Goal: Transaction & Acquisition: Purchase product/service

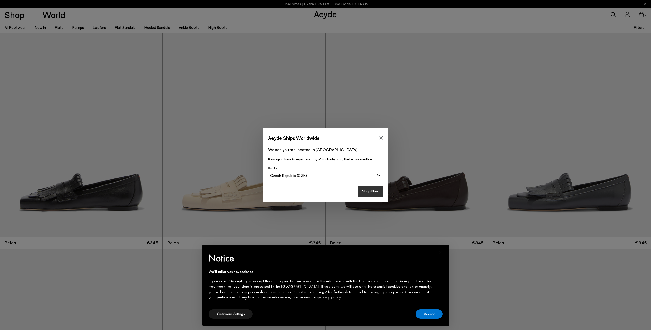
click at [368, 191] on button "Shop Now" at bounding box center [370, 191] width 25 height 11
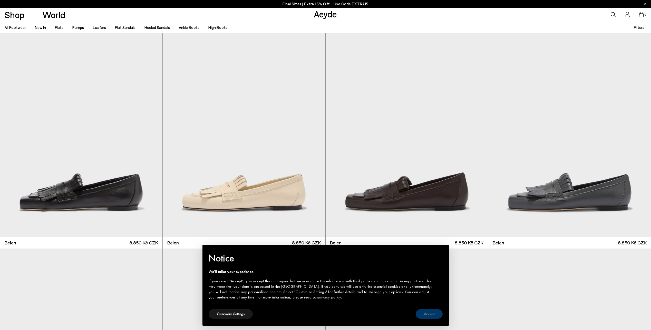
click at [434, 315] on button "Accept" at bounding box center [429, 314] width 27 height 9
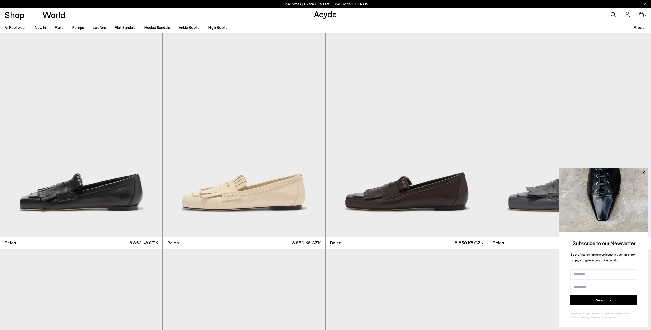
click at [634, 26] on div "All Footwear New In Flats Pumps Loafers Flat Sandals Heeled Sandals Ankle Boots…" at bounding box center [325, 28] width 651 height 12
click at [639, 28] on span "Filters" at bounding box center [639, 27] width 11 height 5
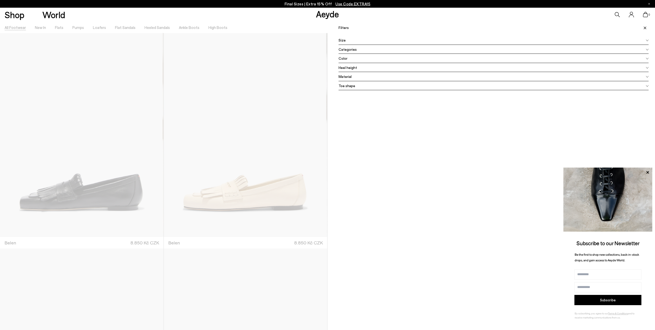
click at [388, 41] on div "Size" at bounding box center [493, 40] width 310 height 9
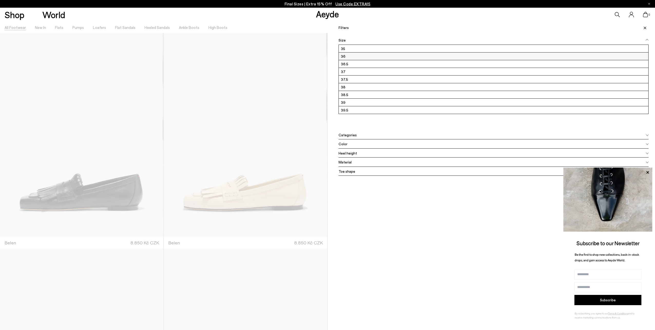
click at [365, 56] on label "36" at bounding box center [493, 56] width 309 height 7
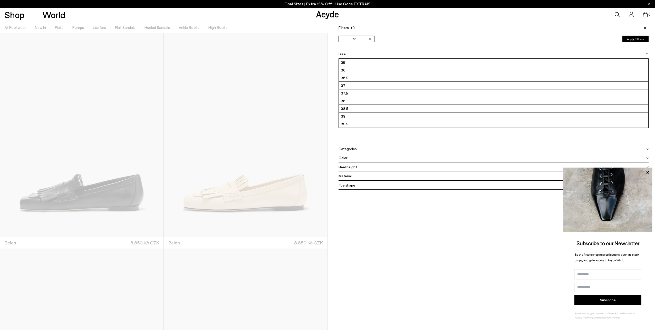
click at [356, 159] on div "Color" at bounding box center [493, 157] width 310 height 9
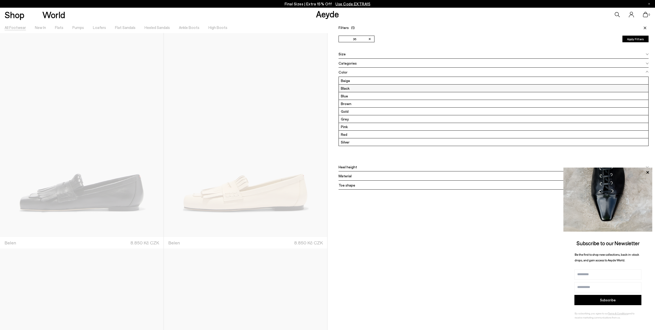
click at [356, 86] on label "Black" at bounding box center [493, 88] width 309 height 7
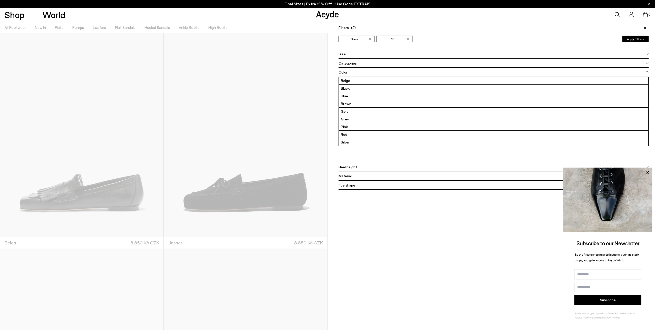
click at [637, 40] on button "Apply Filters" at bounding box center [635, 39] width 26 height 7
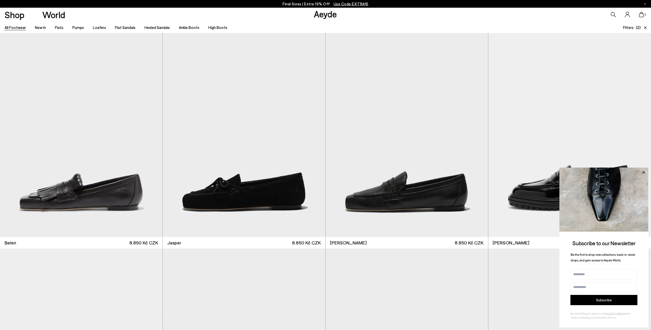
click at [644, 172] on icon at bounding box center [643, 172] width 7 height 7
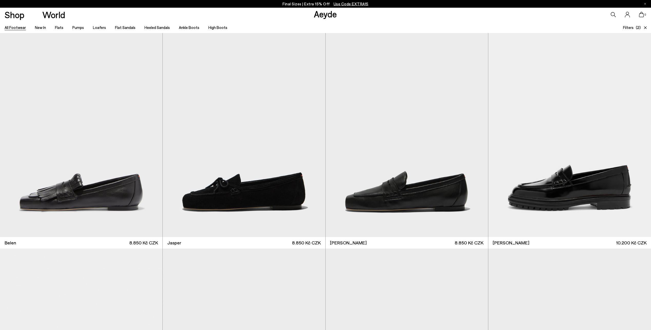
click at [633, 26] on span "Filters" at bounding box center [628, 27] width 11 height 5
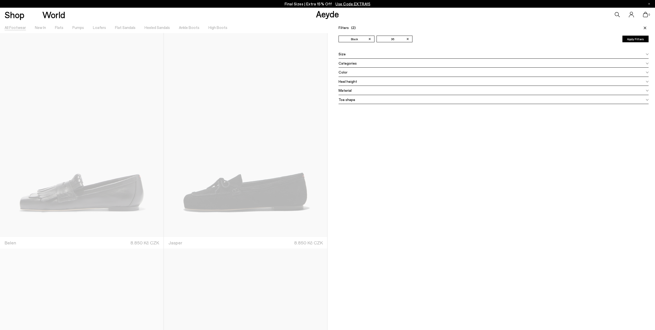
click at [383, 90] on div "Material" at bounding box center [493, 90] width 310 height 9
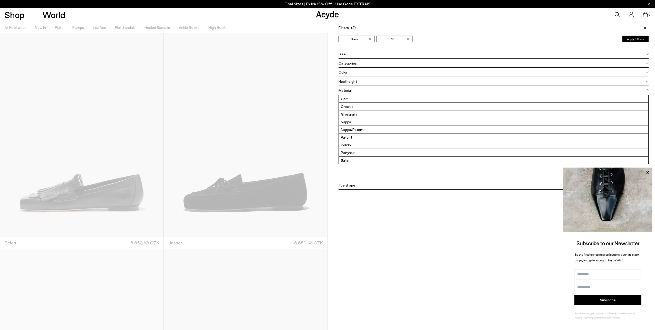
click at [645, 27] on icon at bounding box center [645, 28] width 3 height 3
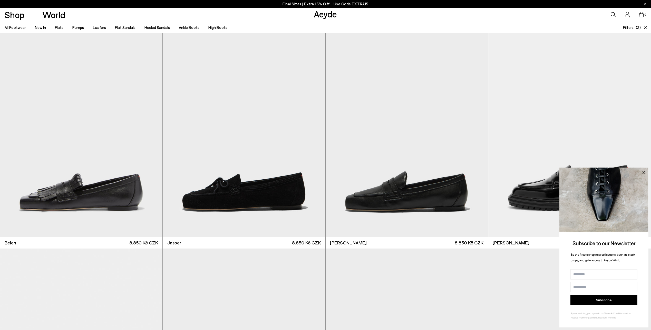
click at [644, 172] on icon at bounding box center [643, 172] width 3 height 3
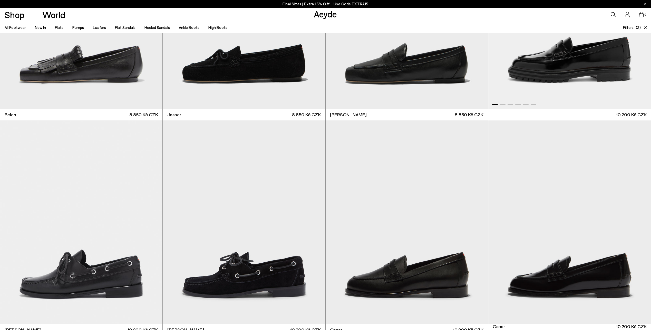
scroll to position [205, 0]
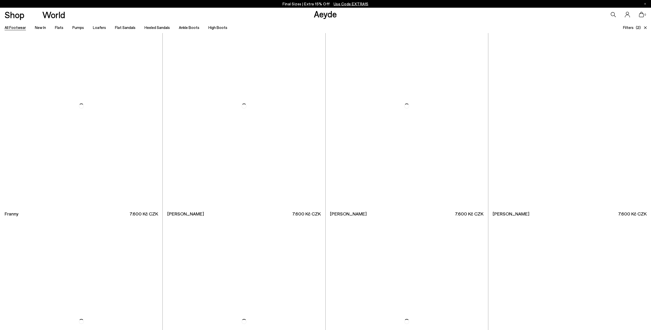
scroll to position [2720, 0]
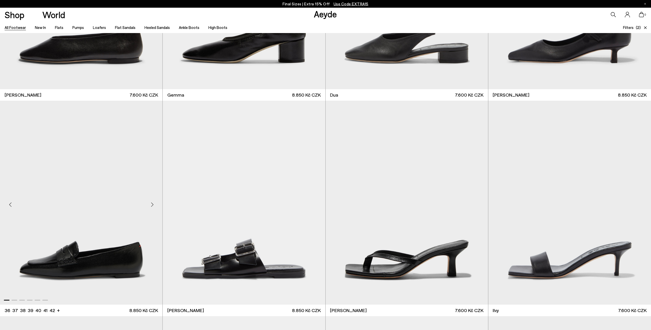
scroll to position [3105, 0]
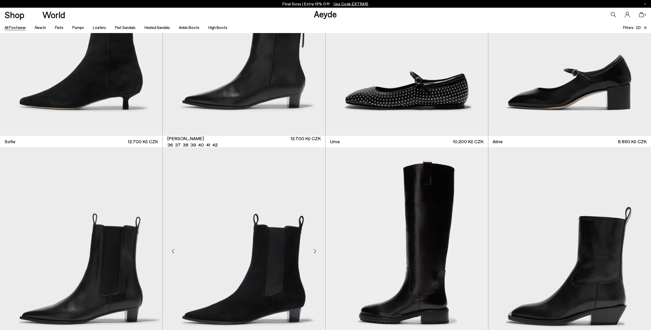
scroll to position [4490, 0]
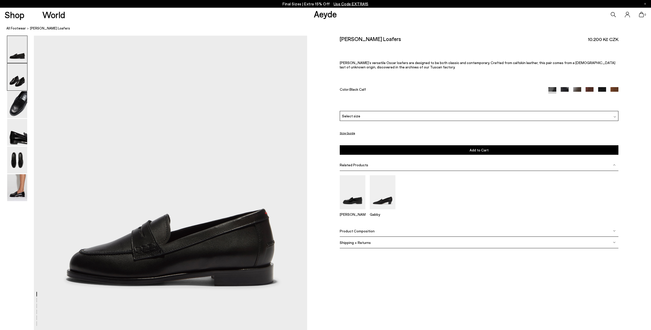
click at [15, 79] on img at bounding box center [17, 77] width 20 height 27
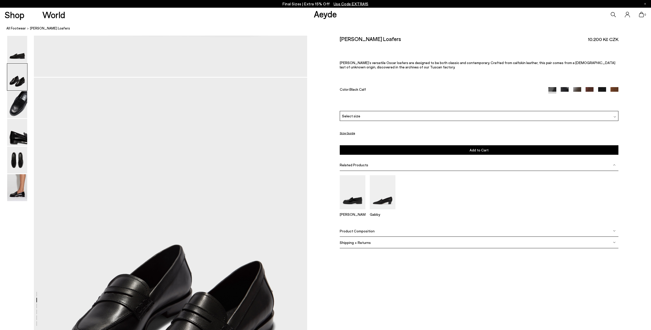
scroll to position [296, 0]
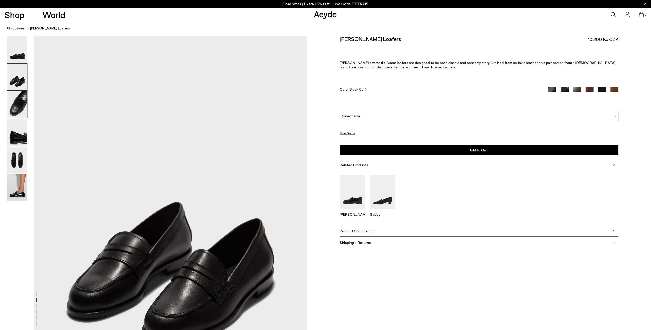
click at [17, 102] on img at bounding box center [17, 104] width 20 height 27
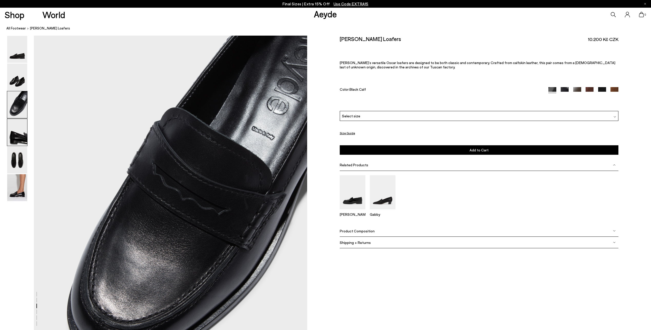
click at [13, 139] on img at bounding box center [17, 132] width 20 height 27
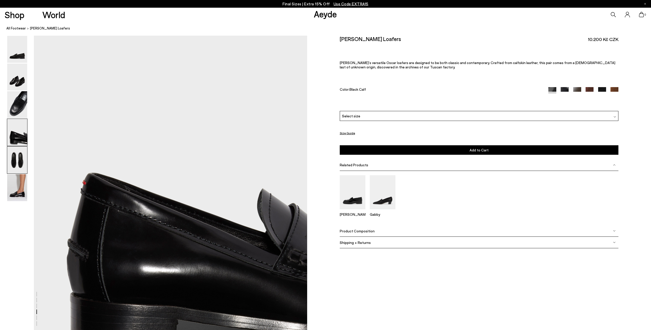
click at [17, 157] on img at bounding box center [17, 160] width 20 height 27
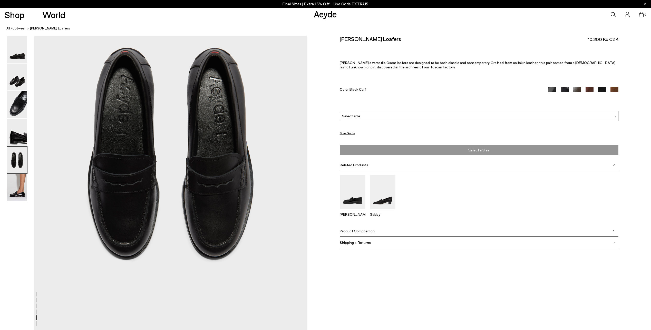
scroll to position [1457, 0]
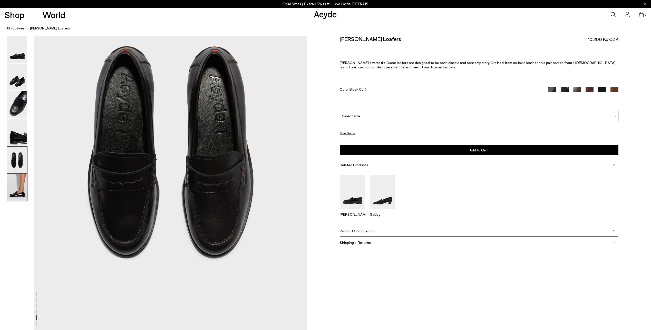
click at [18, 188] on img at bounding box center [17, 187] width 20 height 27
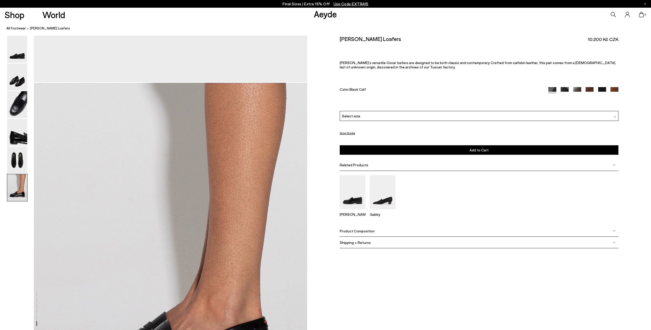
scroll to position [1689, 0]
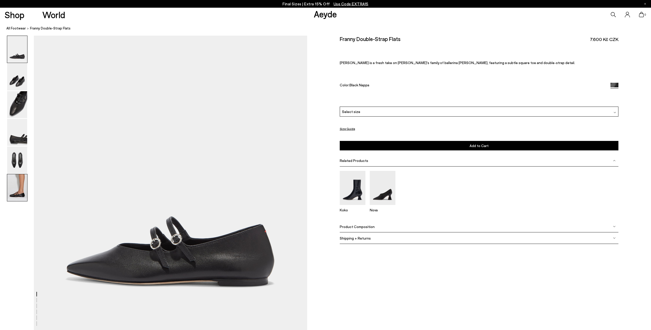
click at [12, 195] on img at bounding box center [17, 187] width 20 height 27
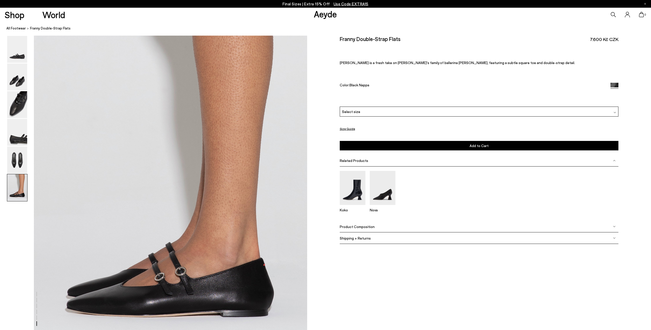
scroll to position [1791, 0]
